Goal: Find specific page/section: Find specific page/section

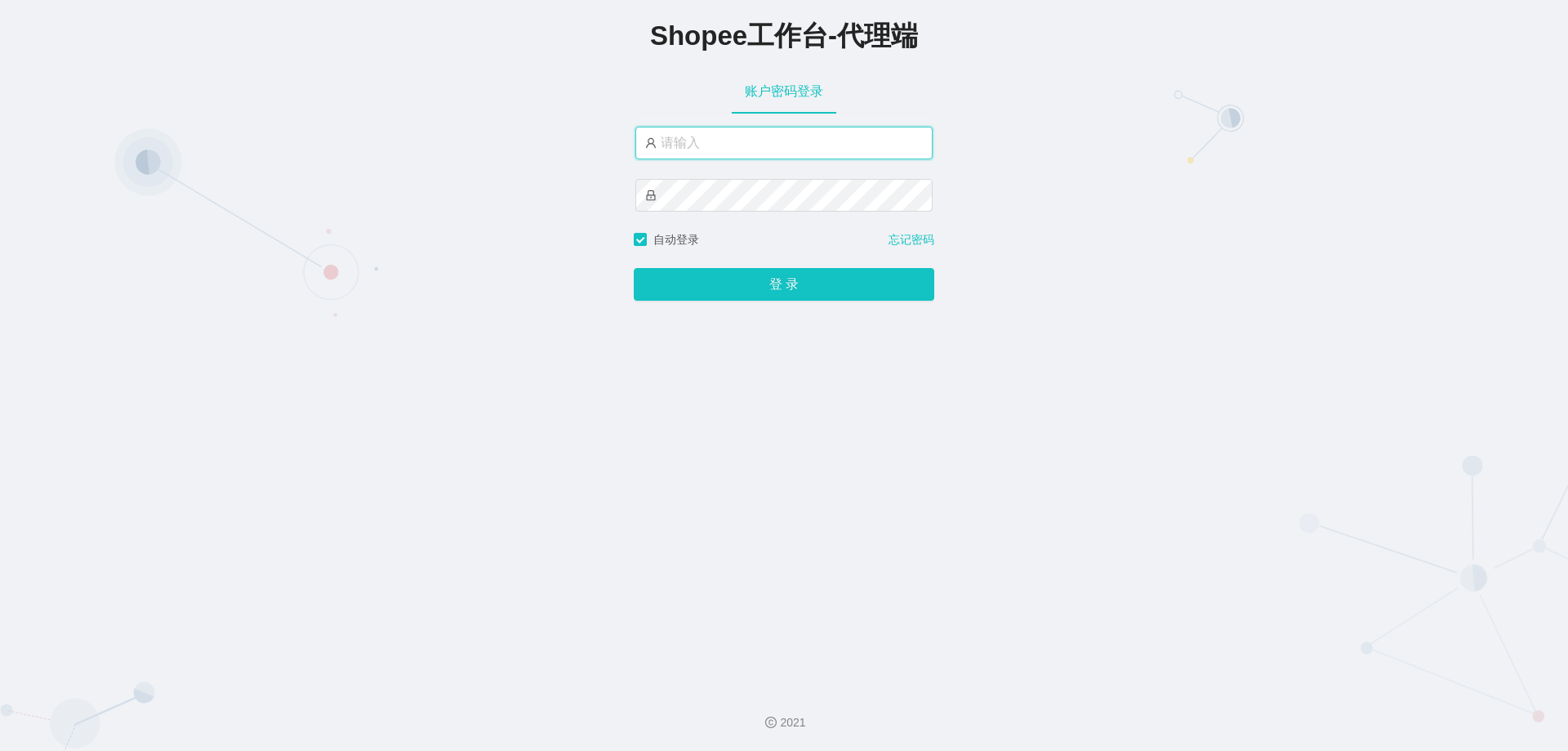
click at [711, 142] on input "text" at bounding box center [784, 142] width 298 height 32
paste input "yn05"
type input "yn05"
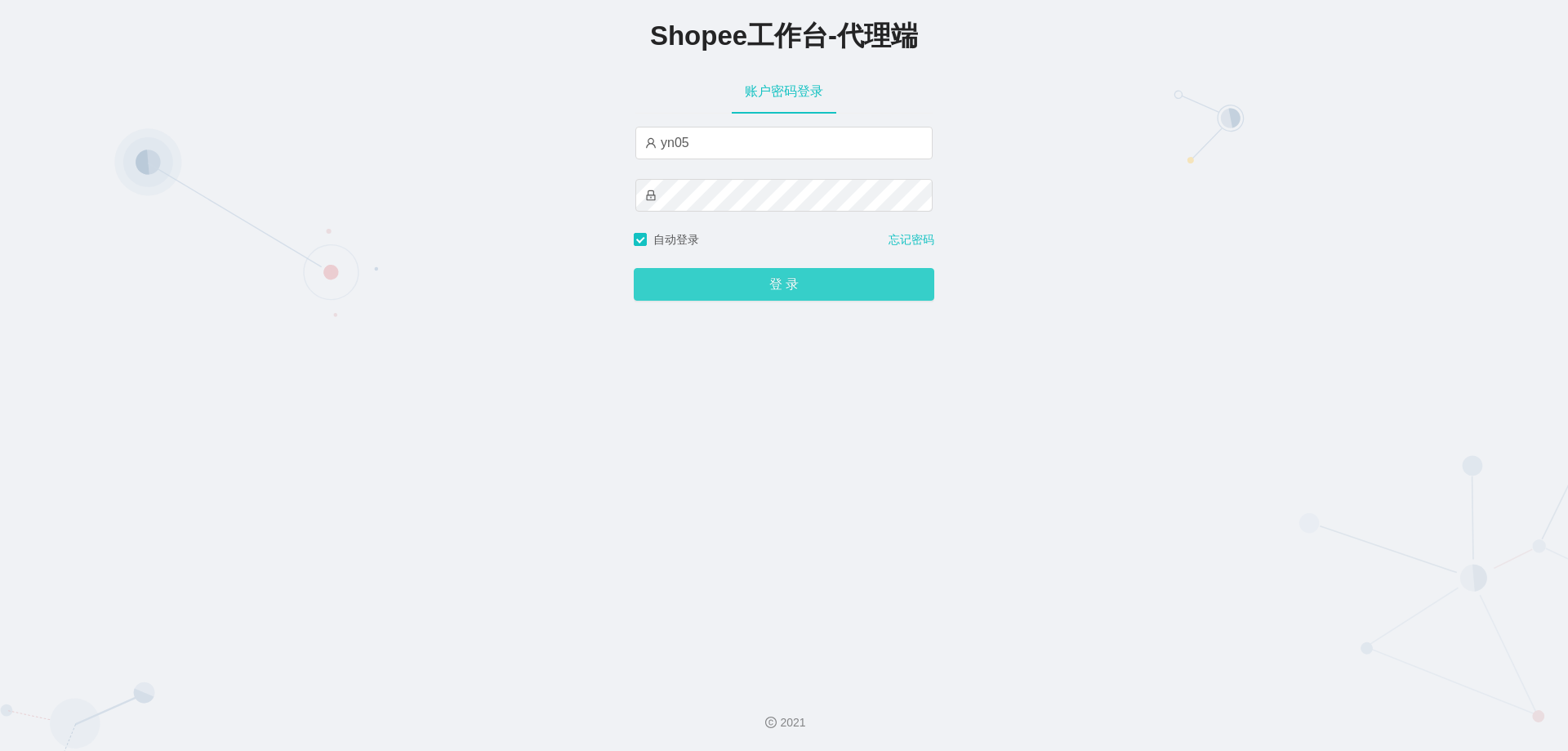
click at [684, 293] on button "登 录" at bounding box center [784, 284] width 300 height 32
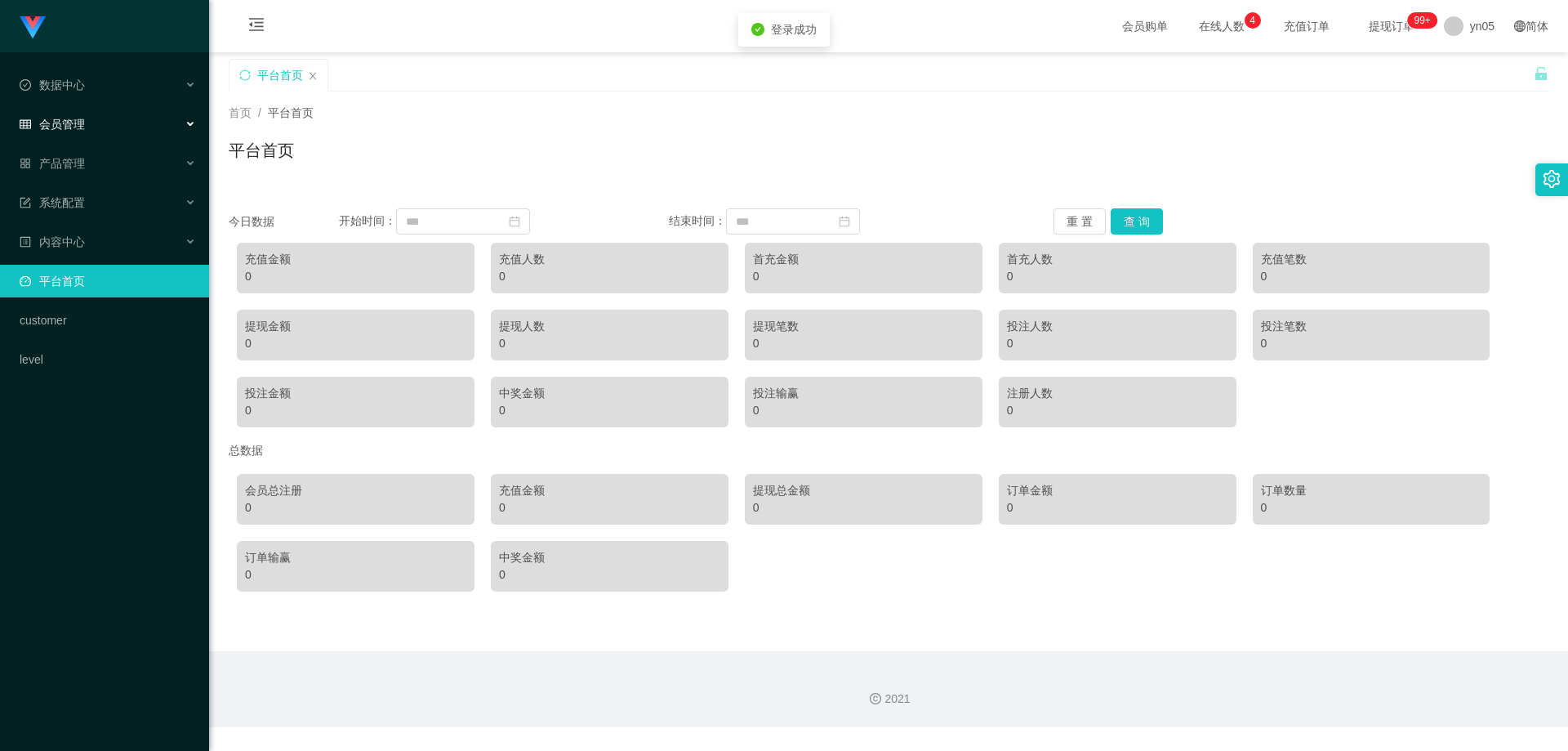
click at [102, 134] on div "会员管理" at bounding box center [105, 124] width 209 height 32
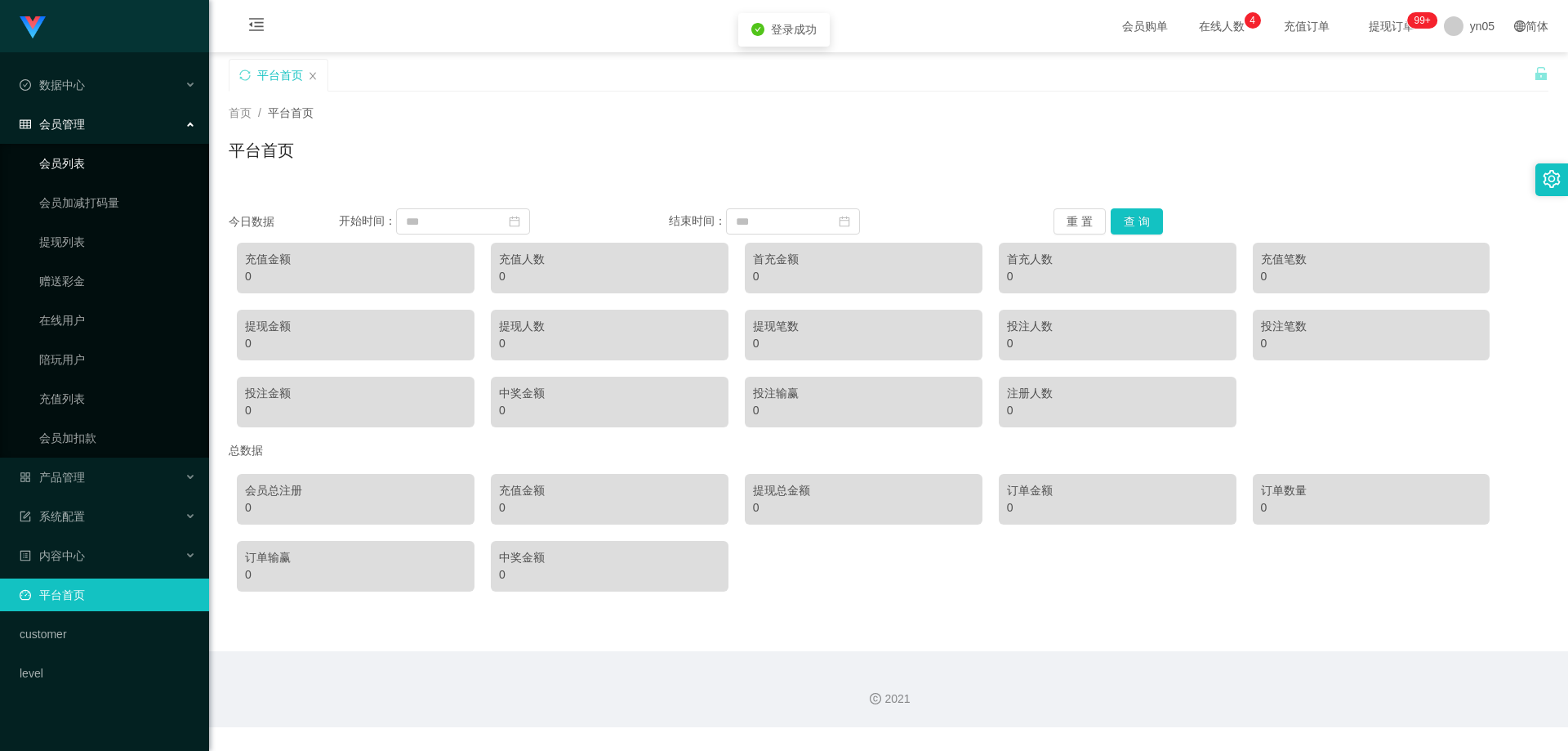
click at [77, 170] on link "会员列表" at bounding box center [117, 163] width 157 height 32
